Goal: Task Accomplishment & Management: Use online tool/utility

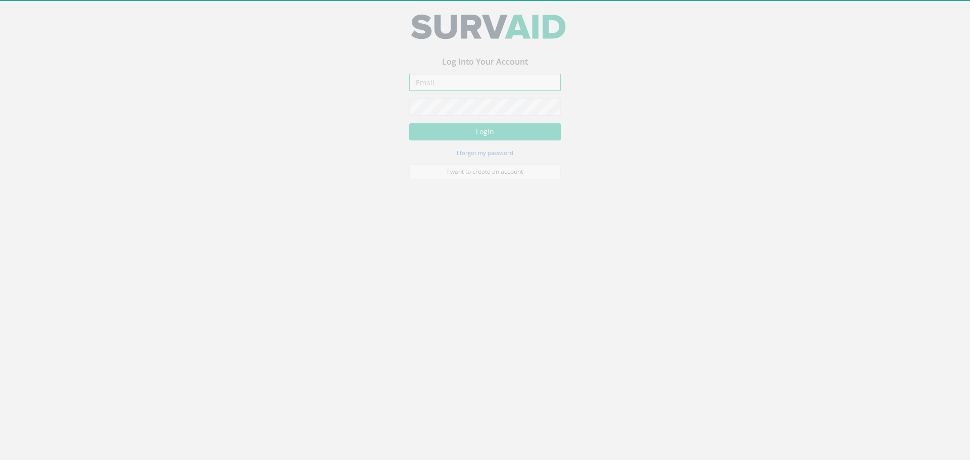
click at [470, 90] on input "email" at bounding box center [485, 88] width 152 height 17
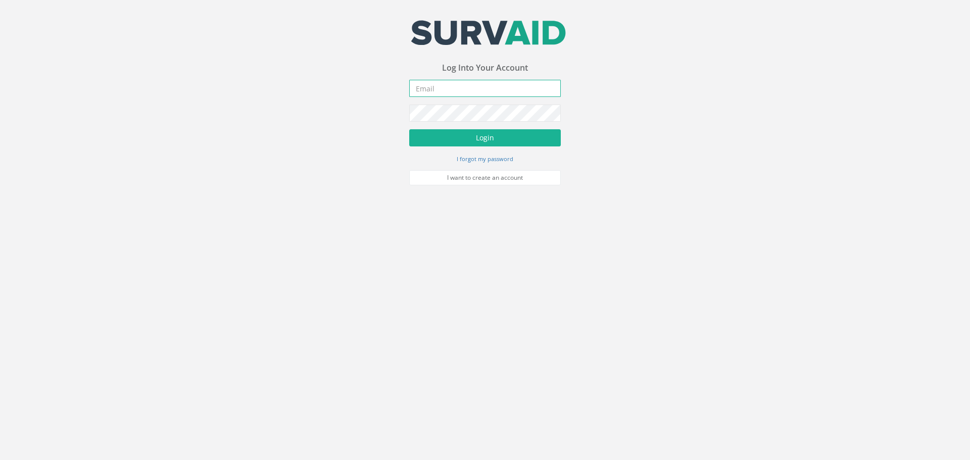
type input "[EMAIL_ADDRESS][DOMAIN_NAME]"
click at [510, 134] on button "Login" at bounding box center [485, 137] width 152 height 17
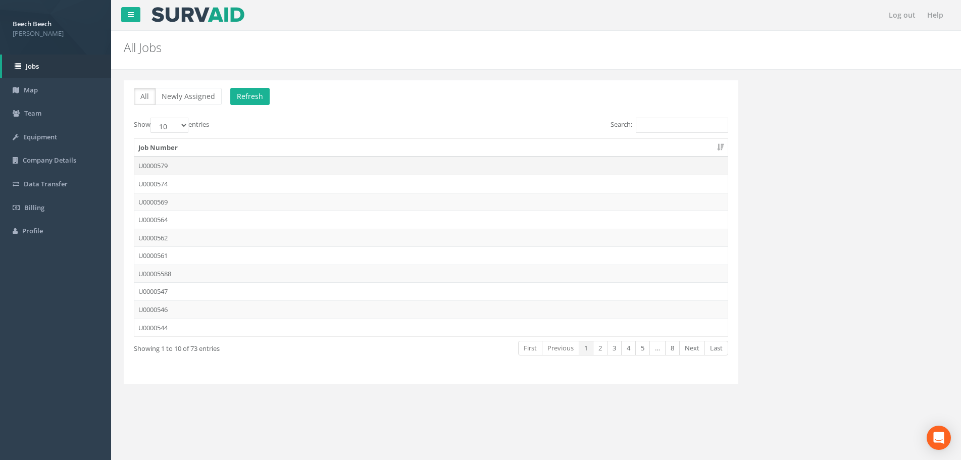
click at [151, 162] on td "U0000579" at bounding box center [431, 166] width 594 height 18
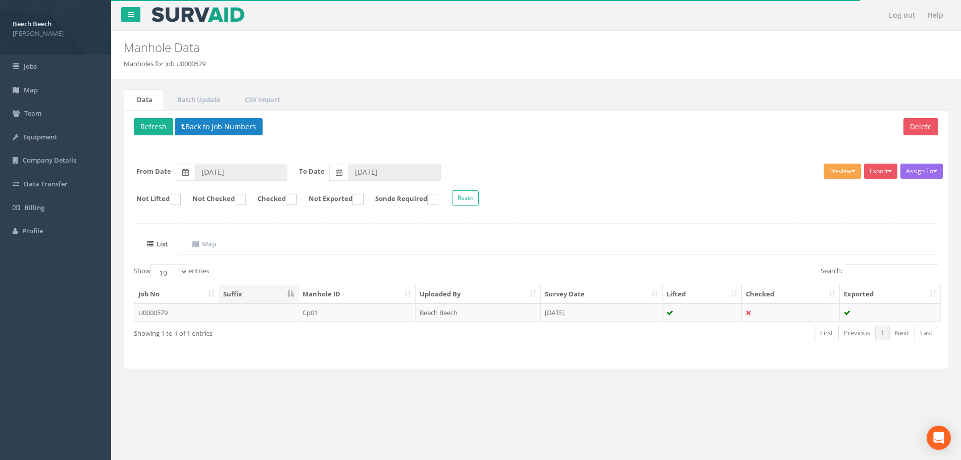
click at [852, 172] on span "button" at bounding box center [854, 171] width 4 height 2
click at [833, 185] on link "LFP Manhole" at bounding box center [823, 192] width 77 height 16
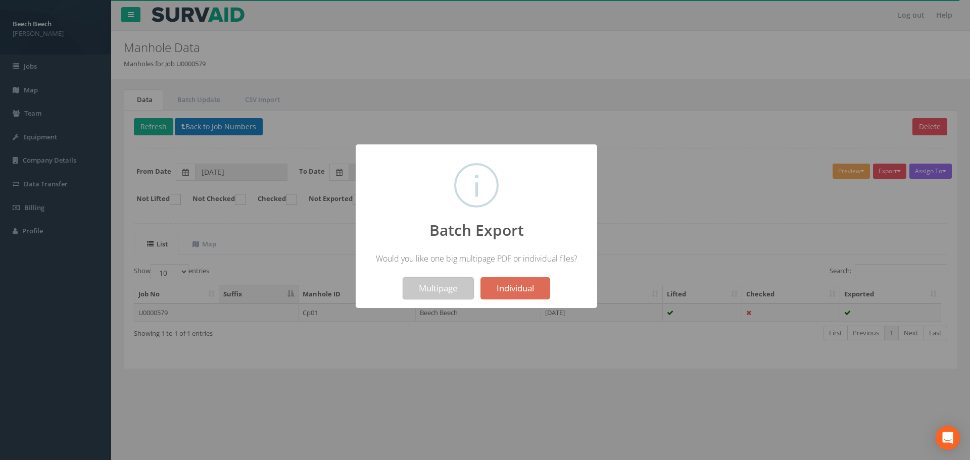
click at [448, 287] on button "Multipage" at bounding box center [438, 288] width 71 height 22
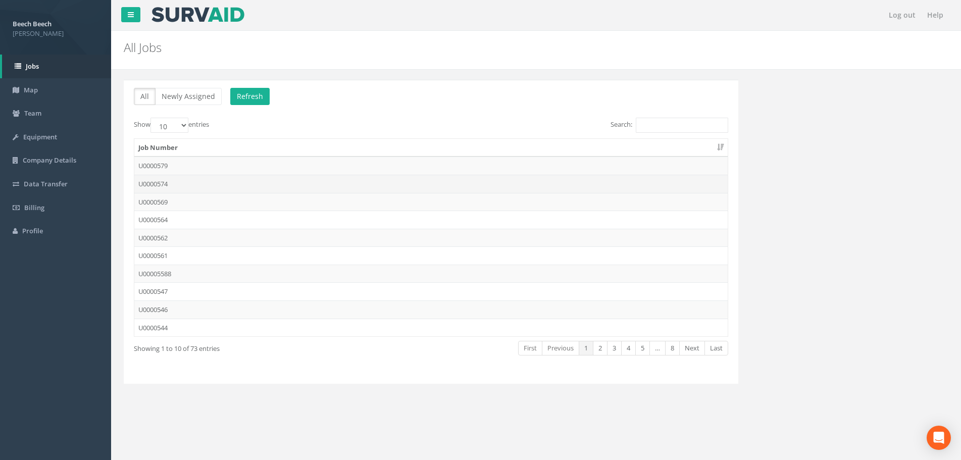
click at [173, 180] on td "U0000574" at bounding box center [431, 184] width 594 height 18
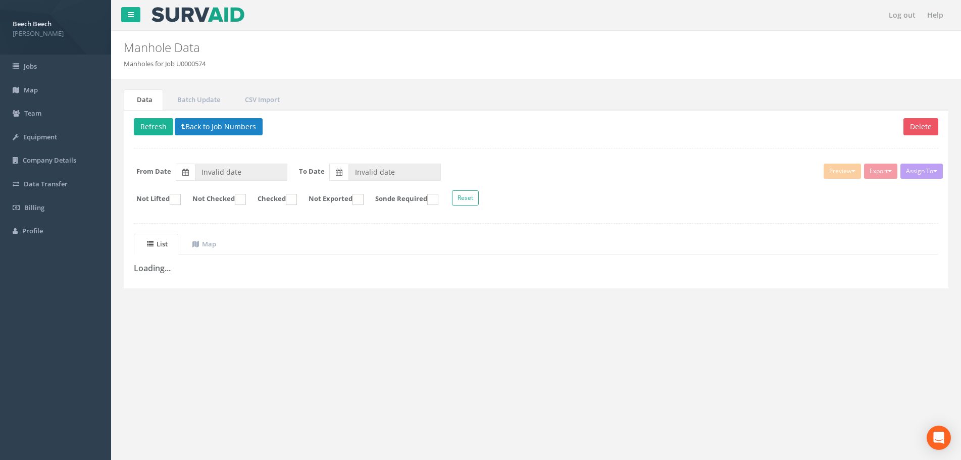
type input "[DATE]"
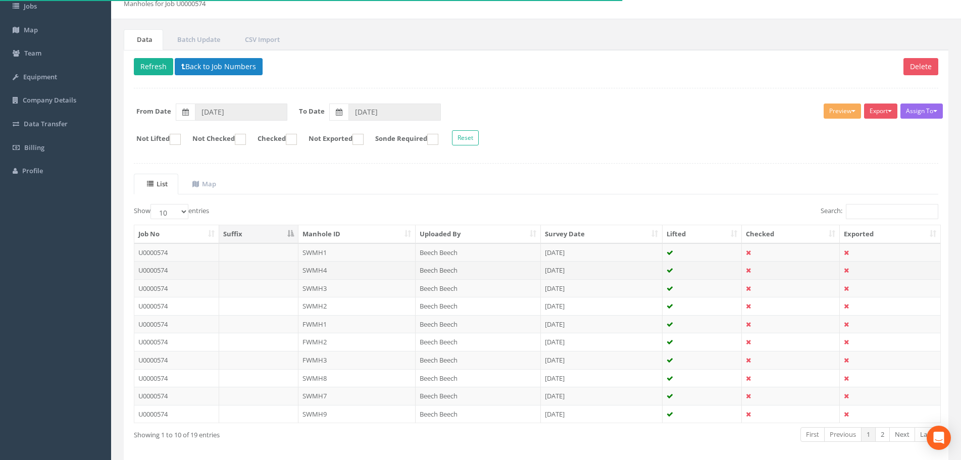
scroll to position [2, 0]
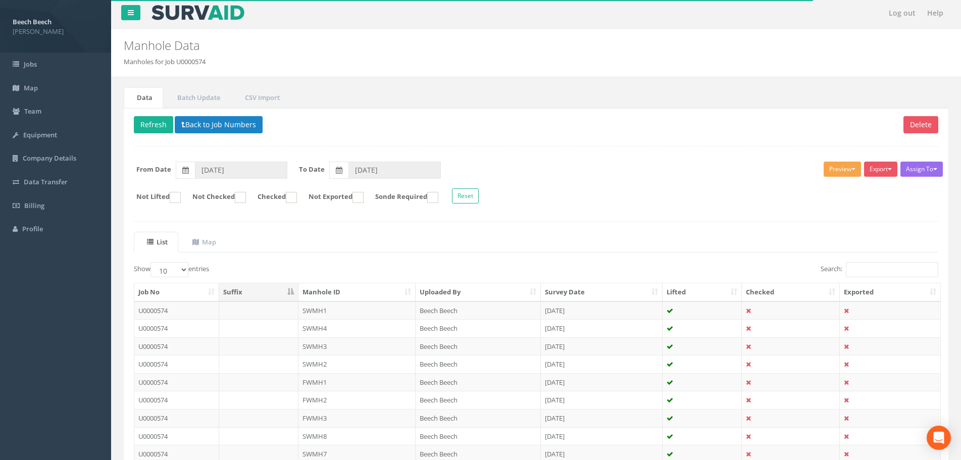
click at [844, 167] on button "Preview" at bounding box center [842, 169] width 37 height 15
click at [824, 186] on link "LFP Manhole" at bounding box center [823, 190] width 77 height 16
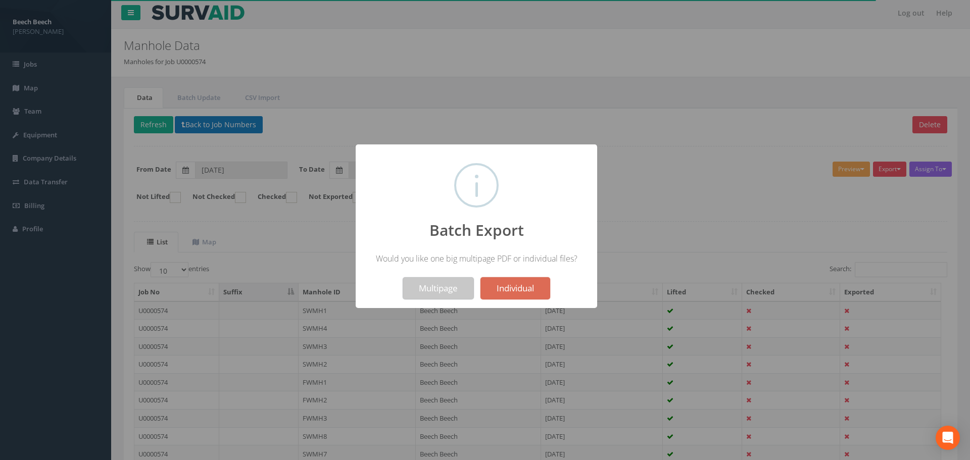
click at [416, 298] on button "Multipage" at bounding box center [438, 288] width 71 height 22
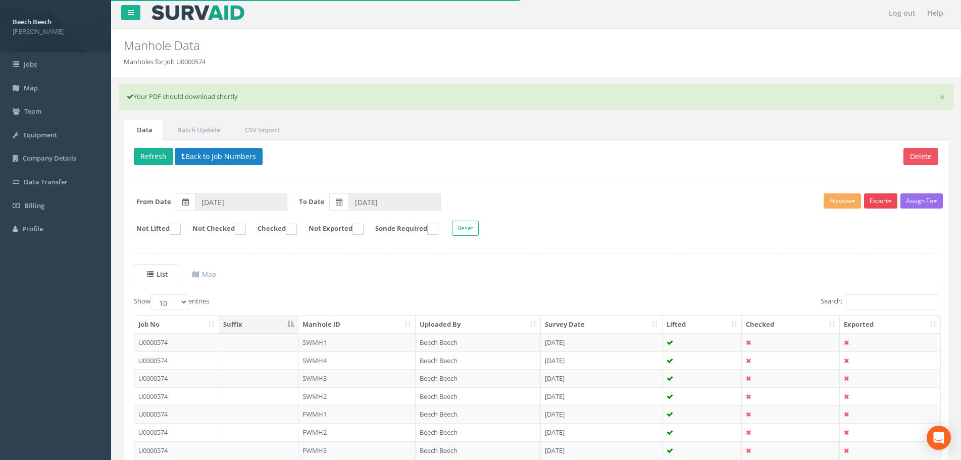
click at [882, 206] on button "Export" at bounding box center [880, 200] width 33 height 15
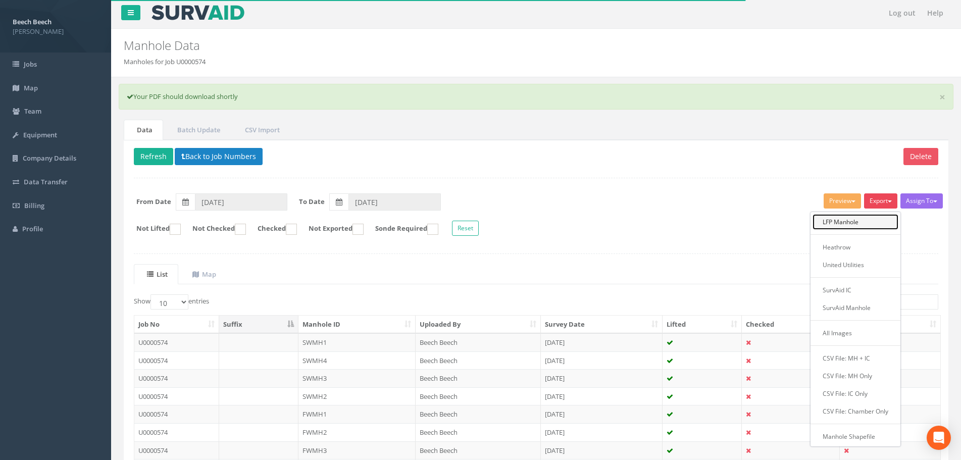
click at [871, 220] on link "LFP Manhole" at bounding box center [856, 222] width 86 height 16
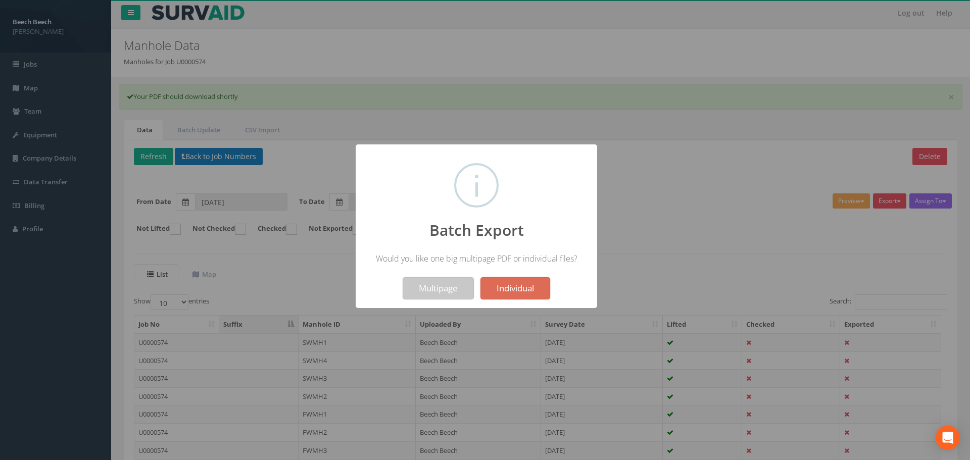
click at [446, 296] on button "Multipage" at bounding box center [438, 288] width 71 height 22
